Goal: Task Accomplishment & Management: Manage account settings

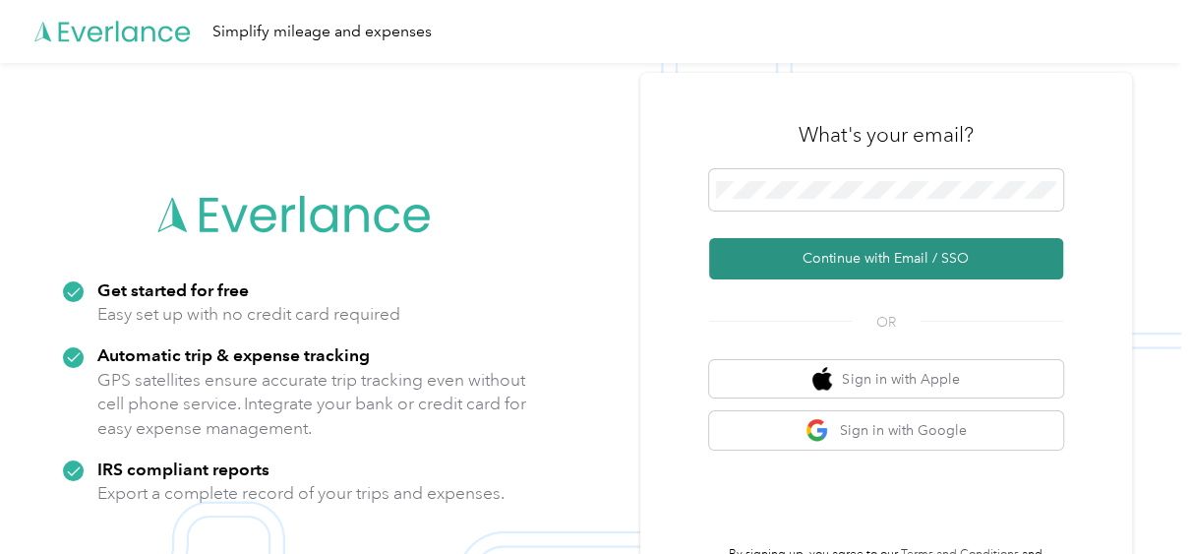
click at [860, 261] on button "Continue with Email / SSO" at bounding box center [886, 258] width 354 height 41
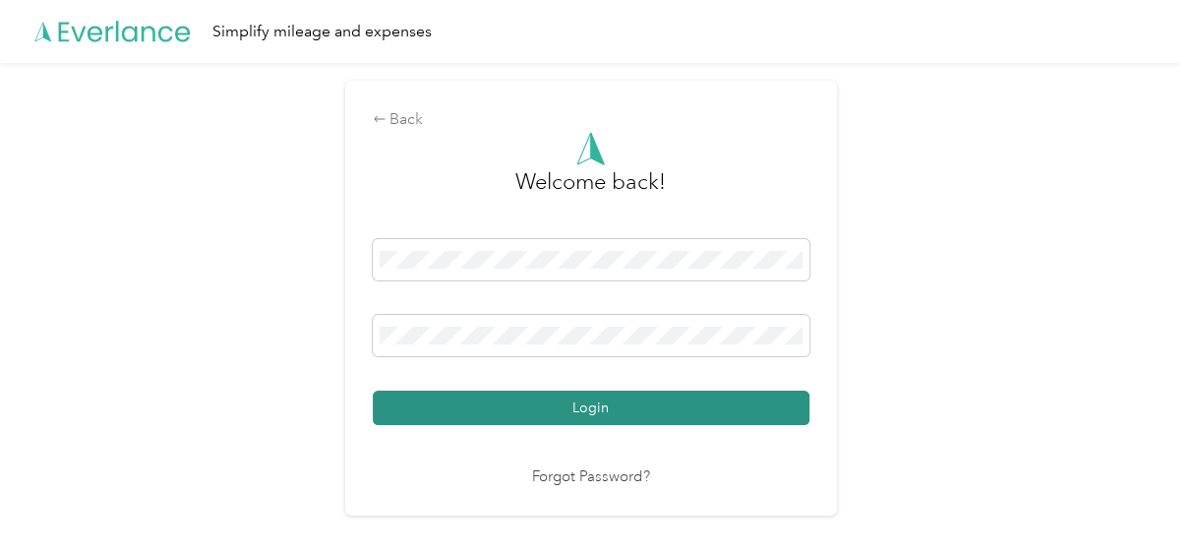
click at [592, 407] on button "Login" at bounding box center [591, 407] width 437 height 34
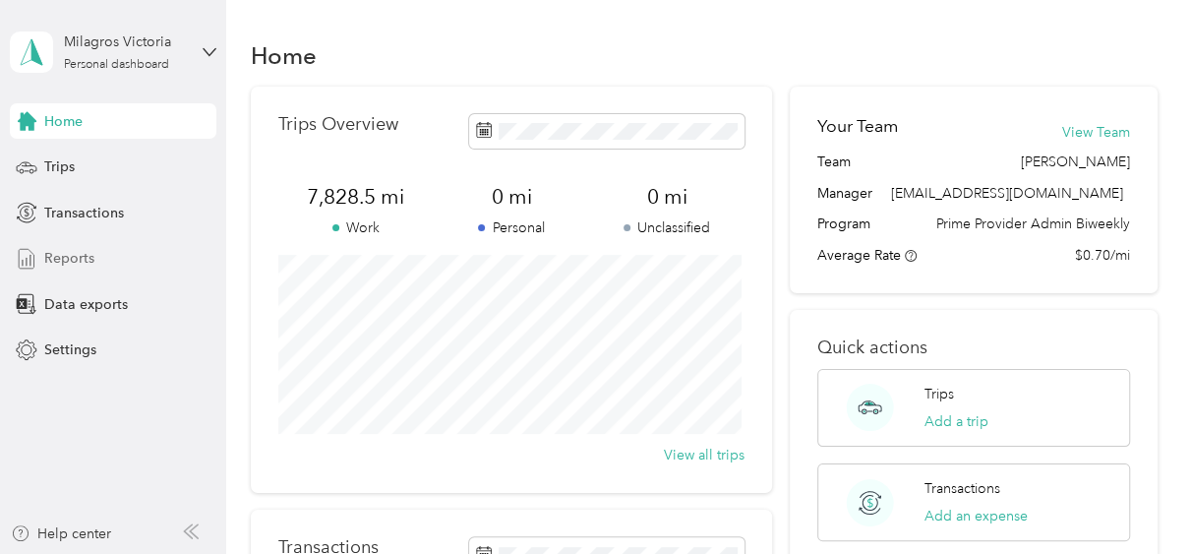
click at [98, 257] on div "Reports" at bounding box center [113, 258] width 207 height 35
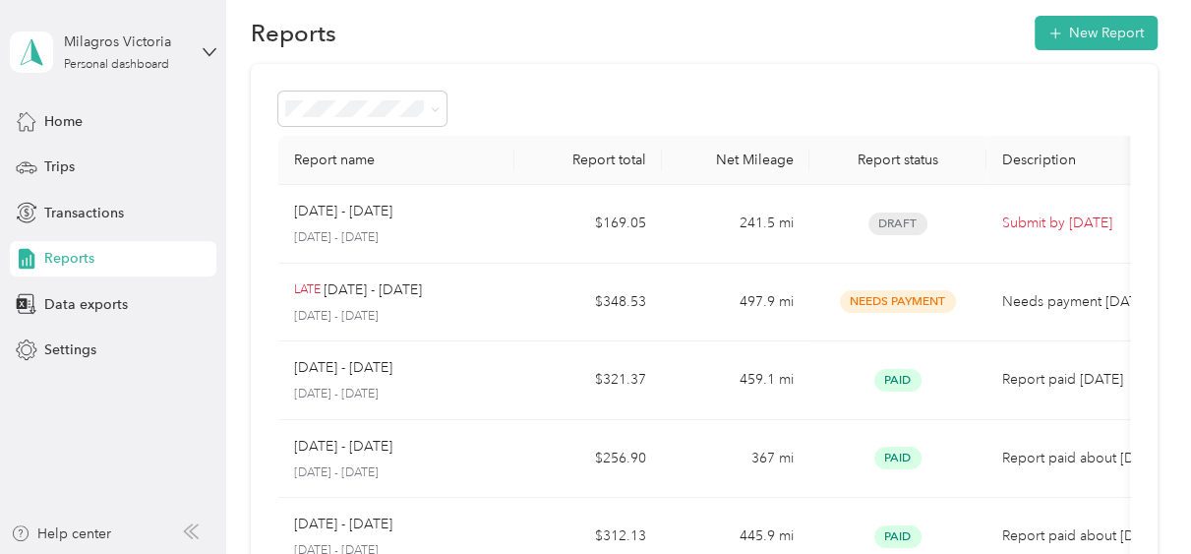
scroll to position [25, 0]
click at [35, 50] on polygon at bounding box center [36, 51] width 11 height 26
click at [90, 168] on div "You’re signed in as [EMAIL_ADDRESS][DOMAIN_NAME] Log out" at bounding box center [217, 128] width 414 height 111
